Goal: Task Accomplishment & Management: Manage account settings

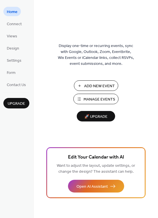
click at [95, 101] on span "Manage Events" at bounding box center [100, 99] width 32 height 6
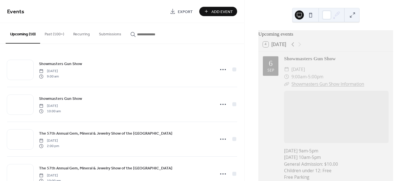
click at [56, 34] on button "Past (100+)" at bounding box center [54, 33] width 29 height 20
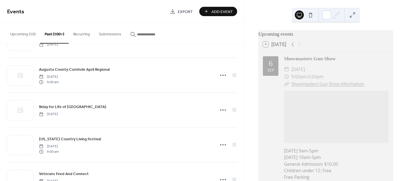
scroll to position [4457, 0]
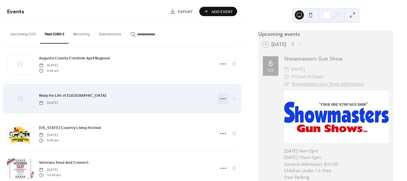
click at [219, 98] on icon at bounding box center [223, 98] width 9 height 9
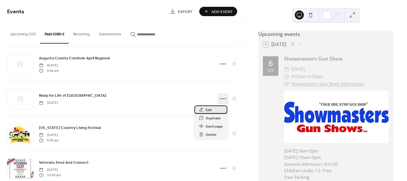
click at [210, 109] on span "Edit" at bounding box center [209, 110] width 6 height 6
